Goal: Task Accomplishment & Management: Use online tool/utility

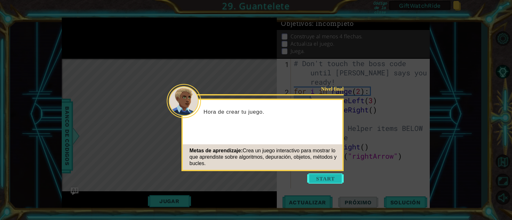
click at [317, 183] on button "Start" at bounding box center [325, 179] width 36 height 10
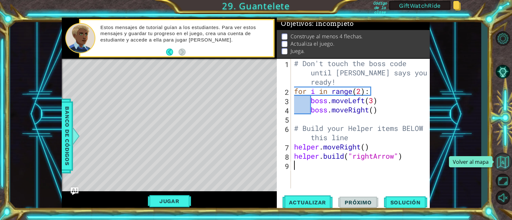
click at [505, 162] on button "Volver al mapa" at bounding box center [502, 162] width 19 height 19
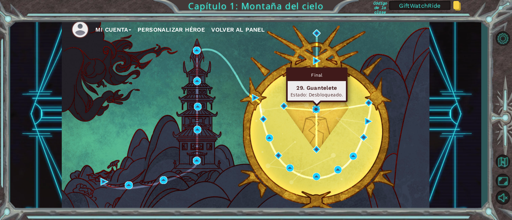
click at [316, 107] on img at bounding box center [316, 110] width 8 height 8
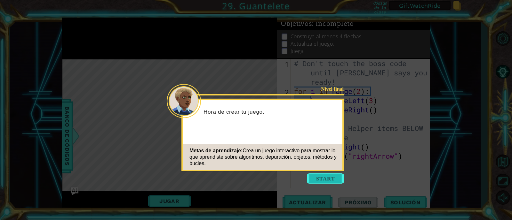
click at [330, 180] on button "Start" at bounding box center [325, 179] width 36 height 10
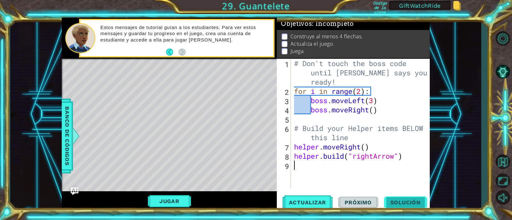
click at [407, 200] on span "Solución" at bounding box center [405, 203] width 43 height 6
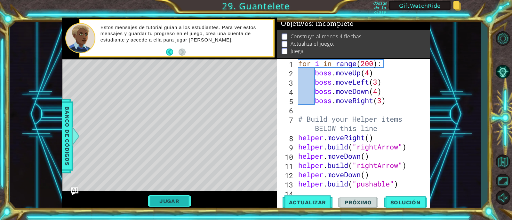
click at [164, 203] on button "Jugar" at bounding box center [169, 201] width 43 height 12
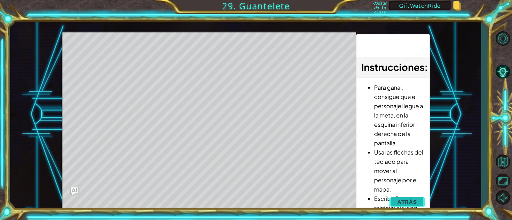
click at [403, 201] on span "Atrás" at bounding box center [407, 202] width 20 height 6
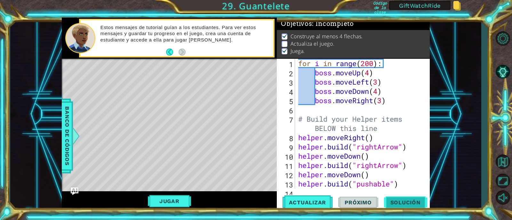
scroll to position [4, 0]
click at [160, 201] on button "Jugar" at bounding box center [169, 201] width 43 height 12
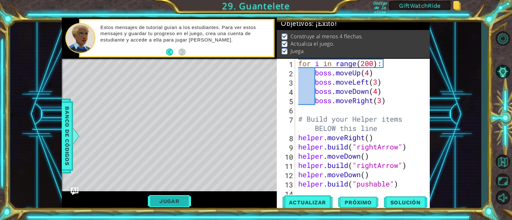
click at [164, 196] on button "Jugar" at bounding box center [169, 201] width 43 height 12
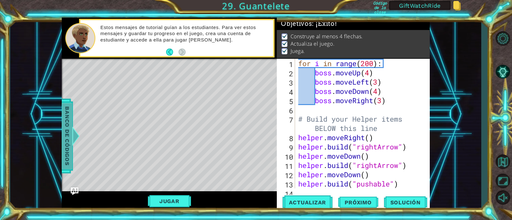
click at [75, 134] on div at bounding box center [76, 136] width 8 height 19
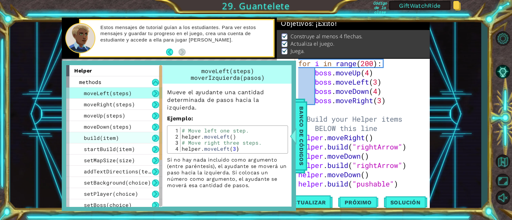
click at [105, 137] on span "build(item)" at bounding box center [101, 138] width 35 height 7
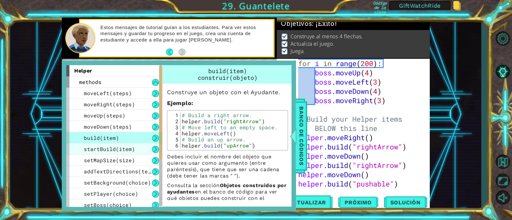
click at [103, 151] on span "startBuild(item)" at bounding box center [109, 149] width 51 height 7
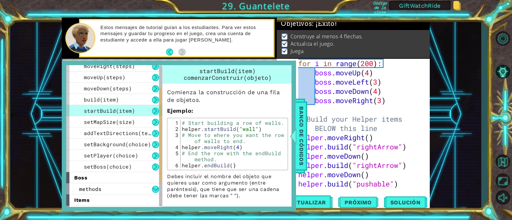
drag, startPoint x: 160, startPoint y: 148, endPoint x: 160, endPoint y: 171, distance: 22.7
click at [160, 171] on div at bounding box center [160, 135] width 3 height 95
click at [112, 123] on span "setMapSize(size)" at bounding box center [109, 121] width 51 height 7
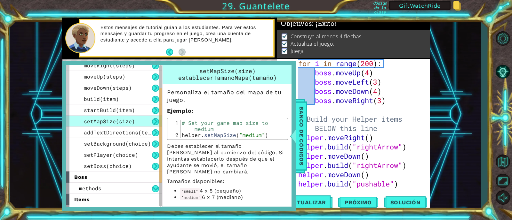
type textarea "helper.setMapSize("medium")"
drag, startPoint x: 182, startPoint y: 137, endPoint x: 273, endPoint y: 135, distance: 91.2
click at [273, 135] on div "# Set your game map size to medium helper . setMapSize ( "medium" )" at bounding box center [233, 138] width 106 height 36
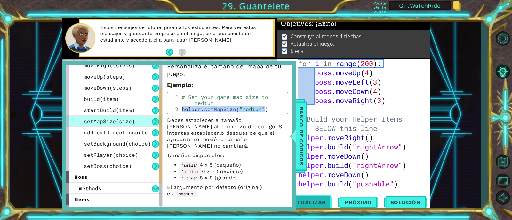
click at [322, 200] on span "Actualizar" at bounding box center [308, 203] width 50 height 6
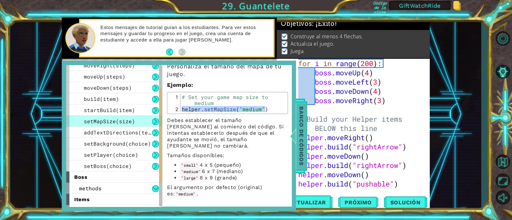
click at [298, 124] on span "Banco de códigos" at bounding box center [301, 136] width 10 height 66
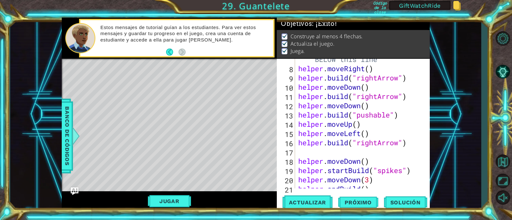
scroll to position [436, 0]
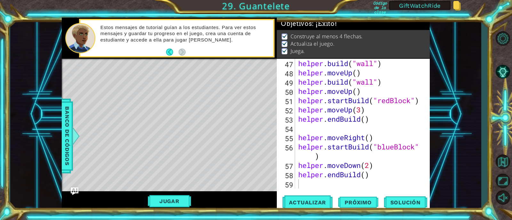
click at [387, 191] on div "47 48 49 50 51 52 53 54 55 56 57 58 59 helper . build ( "wall" ) helper . moveU…" at bounding box center [353, 135] width 153 height 153
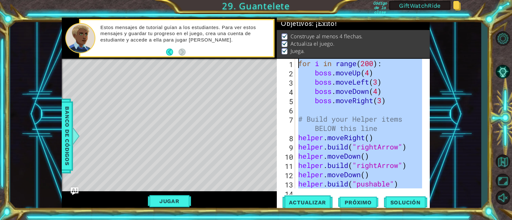
scroll to position [0, 0]
drag, startPoint x: 380, startPoint y: 186, endPoint x: 274, endPoint y: -4, distance: 218.0
click at [274, 0] on html "1 ההההההההההההההההההההההההההההההההההההההההההההההההההההההההההההההההההההההההההההה…" at bounding box center [256, 110] width 512 height 220
type textarea "for i in range(200): boss.moveUp(4)"
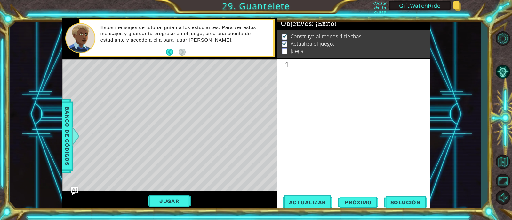
paste textarea "helper.setMapSize("medium")"
click at [396, 64] on div "helper . setMapSize ( "medium" )" at bounding box center [361, 133] width 139 height 148
click at [399, 64] on div "helper . setMapSize ( "medium" )" at bounding box center [361, 133] width 139 height 148
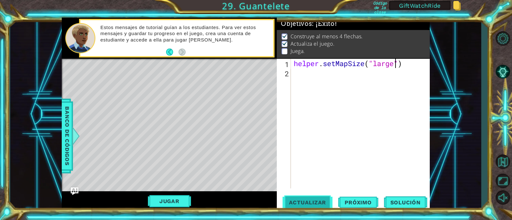
type textarea "helper.setMapSize("large")"
click at [309, 207] on button "Actualizar" at bounding box center [308, 202] width 50 height 15
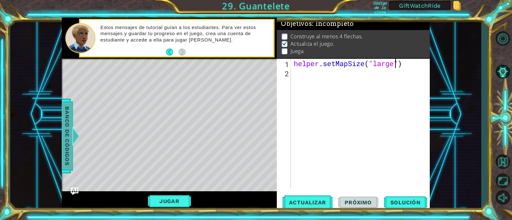
click at [71, 133] on span "Banco de códigos" at bounding box center [67, 136] width 10 height 66
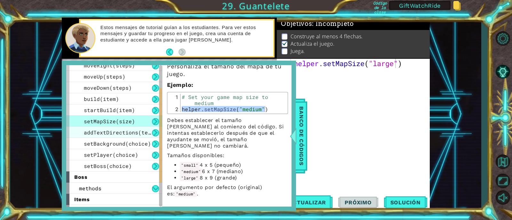
click at [110, 133] on span "addTextDirections(text)" at bounding box center [121, 132] width 74 height 7
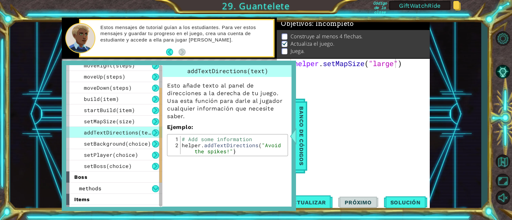
scroll to position [0, 0]
type textarea "helper.addTextDirections("Avoid the spikes!")"
drag, startPoint x: 234, startPoint y: 151, endPoint x: 180, endPoint y: 146, distance: 54.0
click at [180, 146] on div "helper.addTextDirections("Avoid the spikes!") 1 2 # Add some information helper…" at bounding box center [227, 145] width 117 height 18
click at [335, 76] on div "helper . setMapSize ( "large" )" at bounding box center [361, 133] width 139 height 148
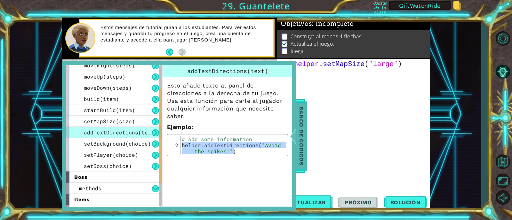
click at [293, 134] on div at bounding box center [293, 136] width 8 height 19
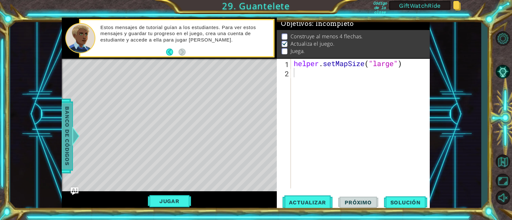
click at [75, 135] on div at bounding box center [76, 136] width 8 height 19
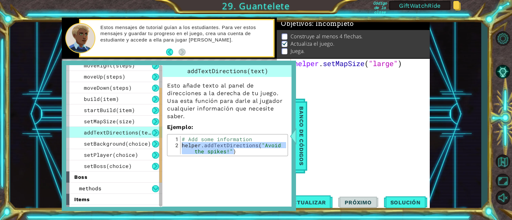
click at [321, 85] on div "helper . setMapSize ( "large" )" at bounding box center [361, 133] width 139 height 148
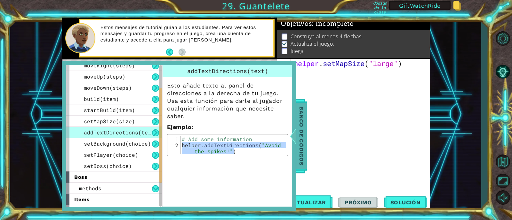
click at [301, 132] on span "Banco de códigos" at bounding box center [301, 136] width 10 height 66
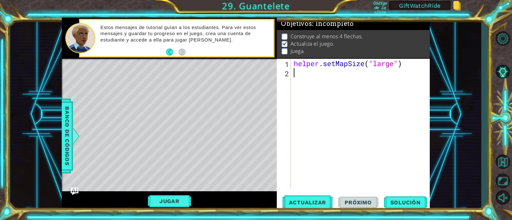
click at [298, 81] on div "helper . setMapSize ( "large" )" at bounding box center [361, 133] width 139 height 148
type textarea "h"
paste textarea "helper.addTextDirections("Avoid the spikes!")"
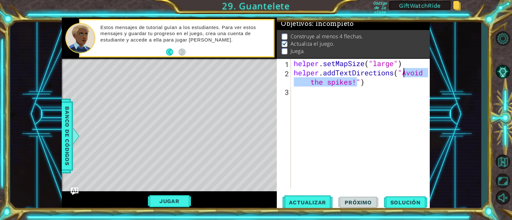
drag, startPoint x: 356, startPoint y: 81, endPoint x: 403, endPoint y: 74, distance: 47.2
click at [403, 74] on div "helper . setMapSize ( "large" ) helper . addTextDirections ( "Avoid the spikes!…" at bounding box center [361, 133] width 139 height 148
type textarea "helper.addTextDirections("los pinchos matan esquivalos")"
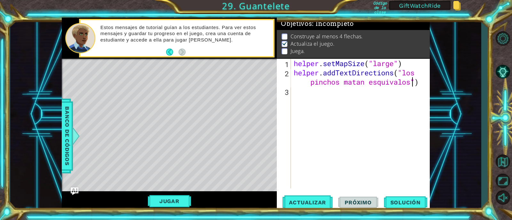
scroll to position [0, 10]
click at [422, 84] on div "helper . setMapSize ( "large" ) helper . addTextDirections ( "los pinchos matan…" at bounding box center [361, 133] width 139 height 148
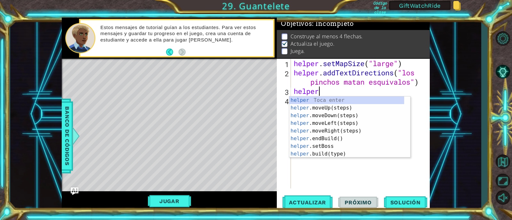
scroll to position [0, 1]
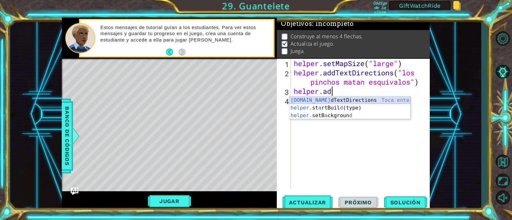
click at [352, 101] on div "helper.ad dTextDirections Toca enter helper. st a rtBuil d (type) Toca enter he…" at bounding box center [349, 116] width 121 height 38
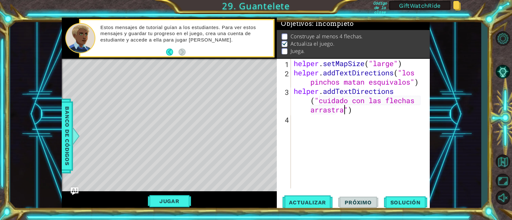
scroll to position [0, 11]
type textarea "helper.addTextDirections("cuidado con las flechas arrastran")"
click at [317, 202] on span "Actualizar" at bounding box center [308, 203] width 50 height 6
click at [167, 201] on button "Jugar" at bounding box center [169, 201] width 43 height 12
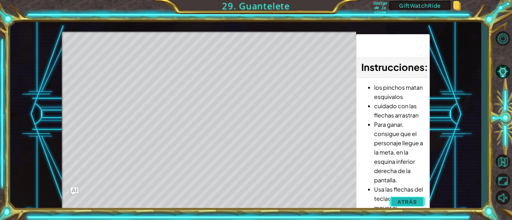
click at [405, 204] on span "Atrás" at bounding box center [407, 202] width 20 height 6
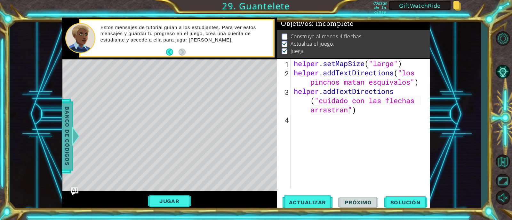
click at [74, 137] on div at bounding box center [76, 136] width 8 height 19
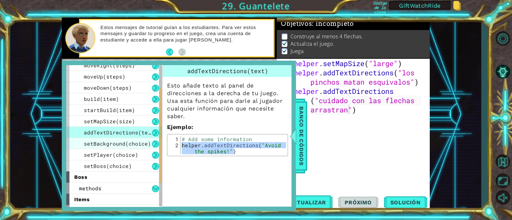
click at [111, 145] on span "setBackground(choice)" at bounding box center [117, 143] width 67 height 7
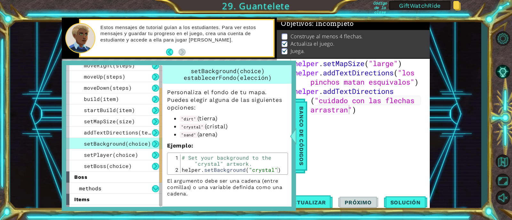
type textarea "helper.setBackground("crystal")"
drag, startPoint x: 180, startPoint y: 170, endPoint x: 278, endPoint y: 164, distance: 98.4
click at [278, 164] on div "helper.setBackground("crystal") 1 2 # Set your background to the "crystal" artw…" at bounding box center [227, 164] width 117 height 18
drag, startPoint x: 277, startPoint y: 170, endPoint x: 179, endPoint y: 171, distance: 97.9
click at [179, 171] on div "helper.setBackground("crystal") 1 2 # Set your background to the "crystal" artw…" at bounding box center [227, 164] width 117 height 18
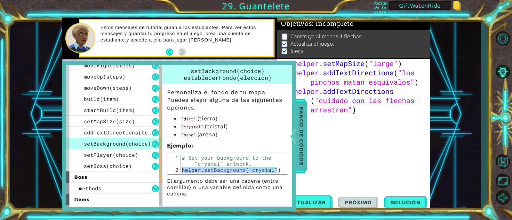
click at [299, 136] on span "Banco de códigos" at bounding box center [301, 136] width 10 height 66
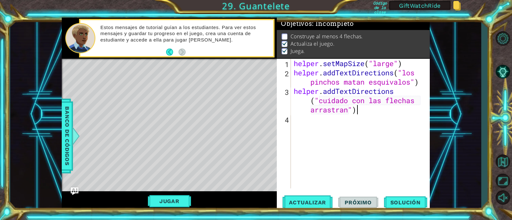
click at [363, 111] on div "helper . setMapSize ( "large" ) helper . addTextDirections ( "los pinchos matan…" at bounding box center [361, 133] width 139 height 148
click at [294, 63] on div "helper . setMapSize ( "large" ) helper . addTextDirections ( "los pinchos matan…" at bounding box center [361, 133] width 139 height 148
type textarea "helper.setMapSize("large")"
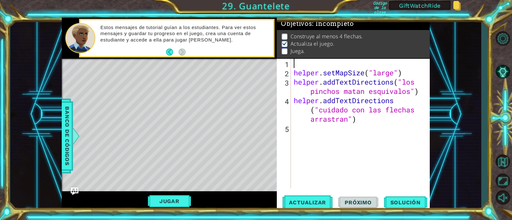
scroll to position [0, 0]
paste textarea "helper.setBackground("crystal")"
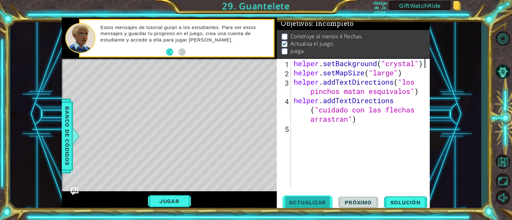
click at [315, 202] on span "Actualizar" at bounding box center [308, 203] width 50 height 6
click at [171, 206] on button "Jugar" at bounding box center [169, 201] width 43 height 12
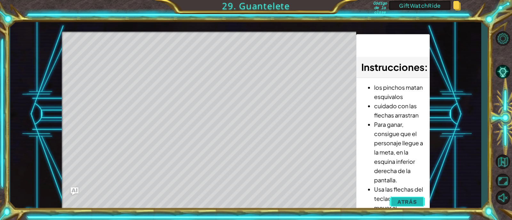
click at [403, 200] on span "Atrás" at bounding box center [407, 202] width 20 height 6
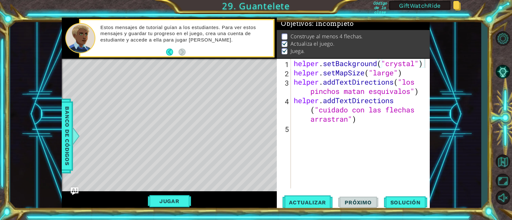
type textarea "helper.addTextDirections("cuidado con las flechas arrastran")"
click at [370, 123] on div "helper . setBackground ( "crystal" ) helper . setMapSize ( "large" ) helper . a…" at bounding box center [361, 133] width 139 height 148
click at [299, 203] on span "Actualizar" at bounding box center [308, 203] width 50 height 6
click at [78, 141] on div at bounding box center [76, 136] width 8 height 19
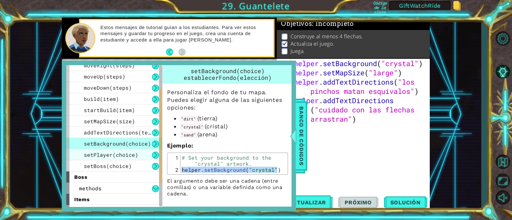
click at [118, 155] on span "setPlayer(choice)" at bounding box center [111, 155] width 54 height 7
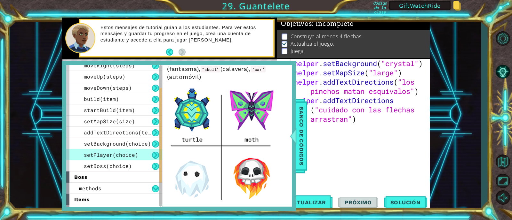
scroll to position [66, 0]
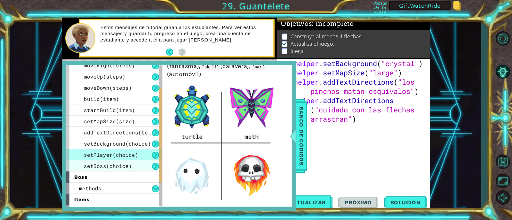
click at [125, 164] on span "setBoss(choice)" at bounding box center [108, 166] width 48 height 7
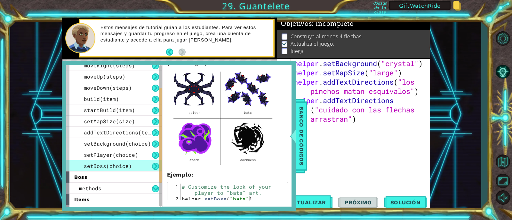
scroll to position [54, 0]
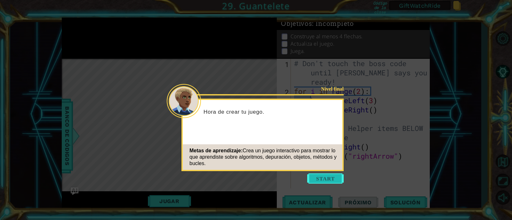
click at [325, 181] on button "Start" at bounding box center [325, 179] width 36 height 10
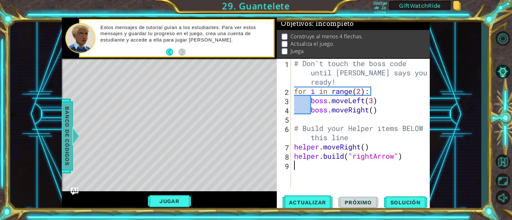
click at [76, 136] on div at bounding box center [76, 136] width 8 height 19
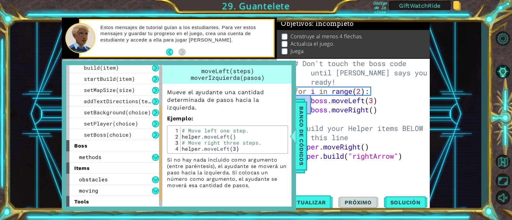
scroll to position [81, 0]
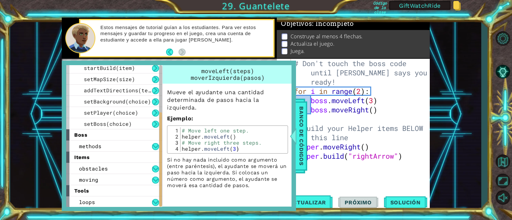
drag, startPoint x: 160, startPoint y: 141, endPoint x: 158, endPoint y: 193, distance: 51.2
click at [158, 193] on div "helper methods moveLeft(steps) moveRight(steps) moveUp(steps) moveDown(steps) b…" at bounding box center [114, 136] width 96 height 142
click at [126, 123] on span "setBoss(choice)" at bounding box center [108, 124] width 48 height 7
